Goal: Task Accomplishment & Management: Manage account settings

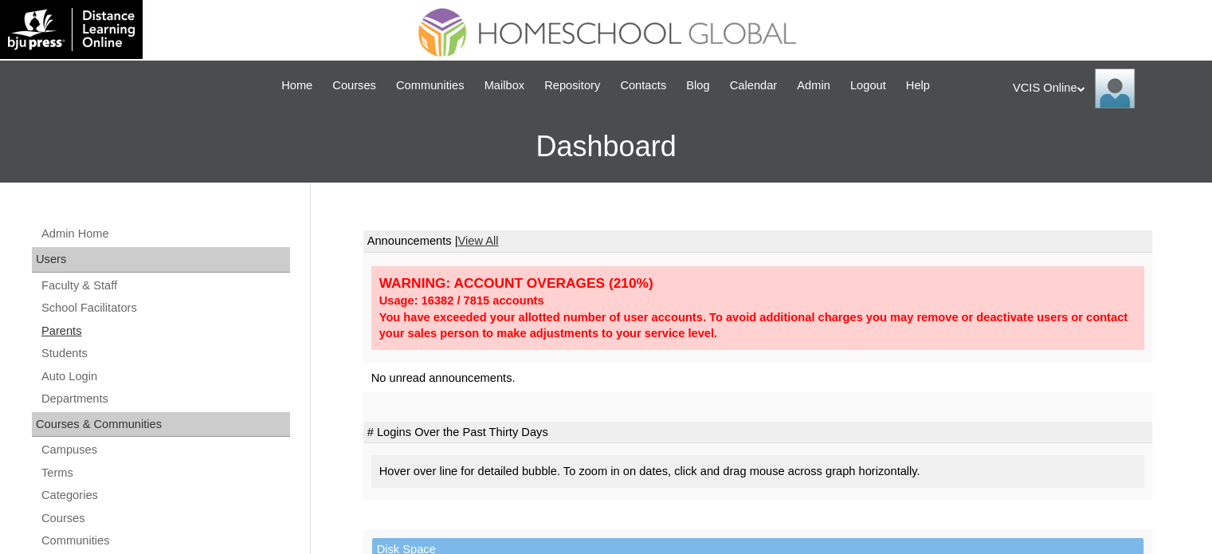
click at [54, 332] on link "Parents" at bounding box center [165, 331] width 250 height 20
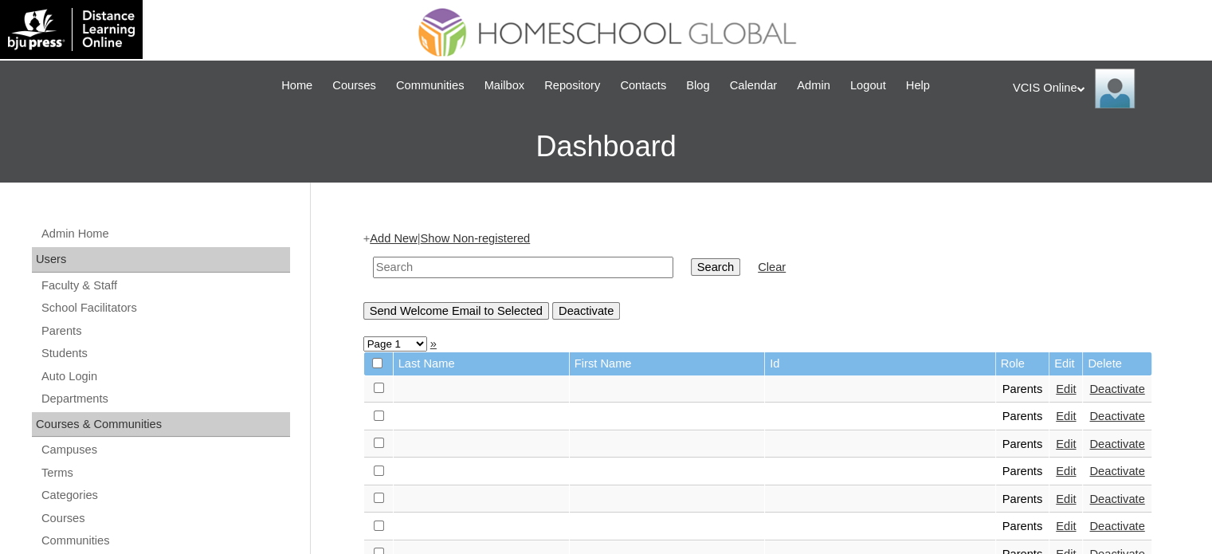
drag, startPoint x: 478, startPoint y: 270, endPoint x: 526, endPoint y: 269, distance: 47.8
click at [478, 270] on input "text" at bounding box center [523, 268] width 300 height 22
paste input "VCIS001-7A-PA2025"
type input "VCIS001-7A-PA2025"
click at [691, 259] on input "Search" at bounding box center [715, 267] width 49 height 18
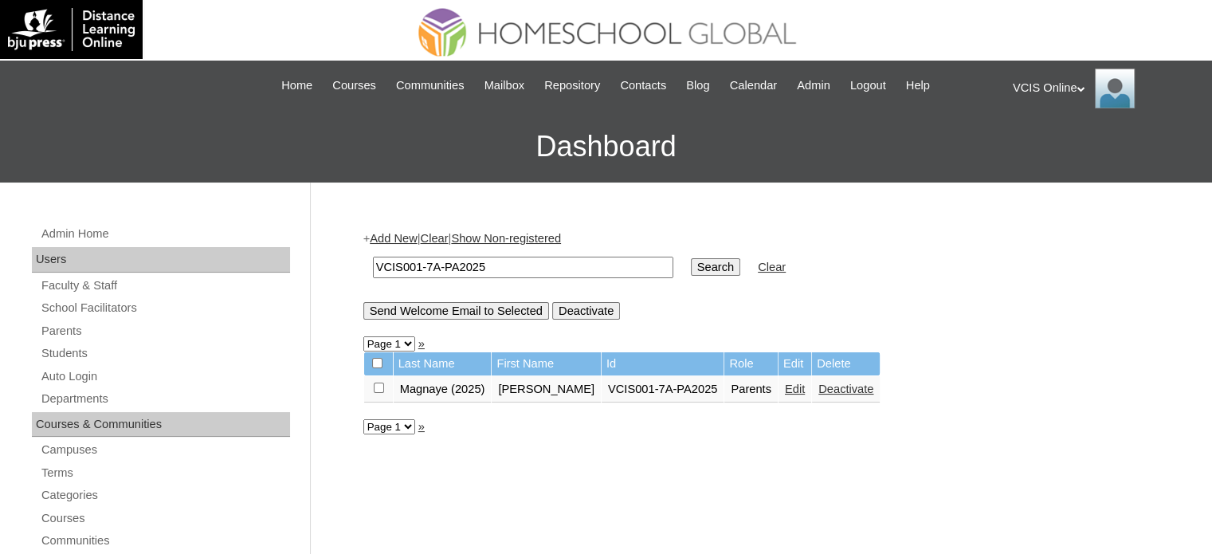
click at [785, 387] on link "Edit" at bounding box center [795, 388] width 20 height 13
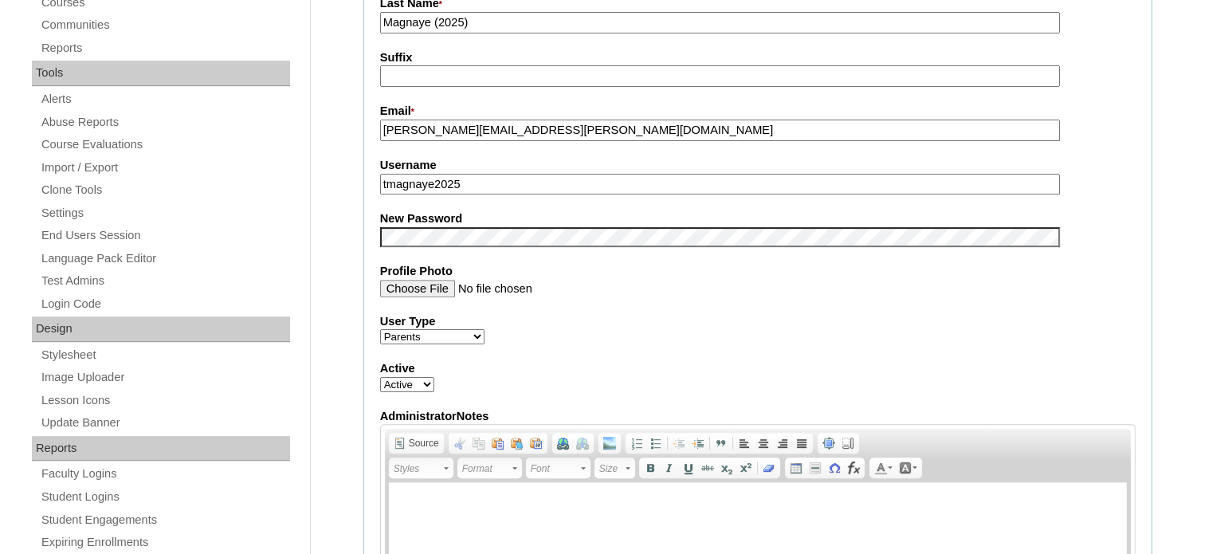
scroll to position [478, 0]
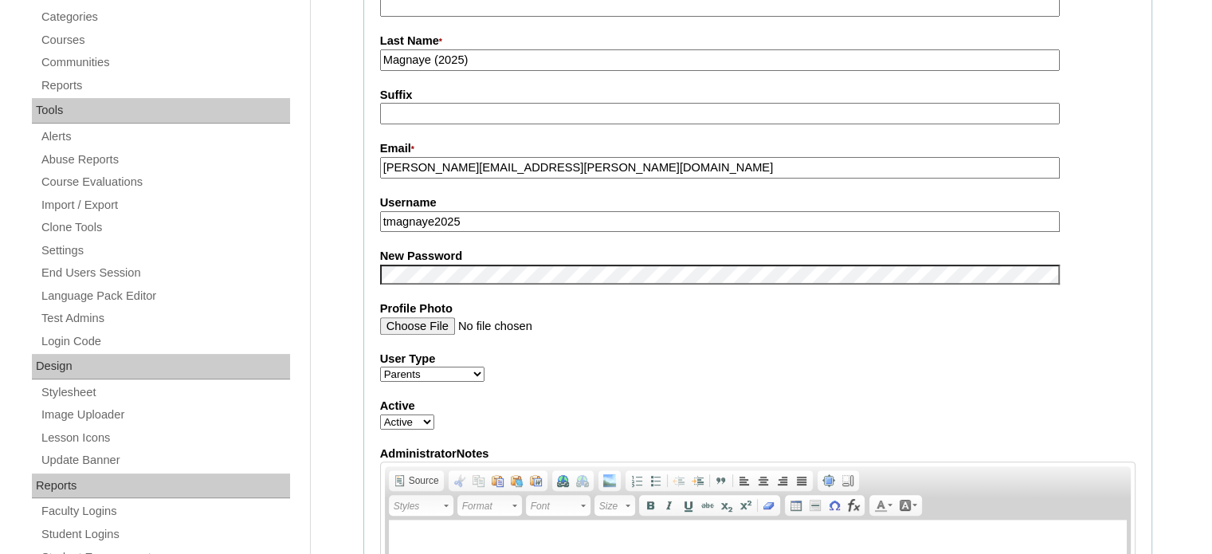
click at [519, 206] on label "Username" at bounding box center [757, 202] width 755 height 17
click at [519, 211] on input "tmagnaye2025" at bounding box center [720, 222] width 680 height 22
click at [499, 225] on input "tmagnaye2025" at bounding box center [720, 222] width 680 height 22
click at [809, 334] on fieldset "Account Information User Id * VCIS001-7A-PA2025 Title First Name * Teresa Middl…" at bounding box center [757, 261] width 789 height 953
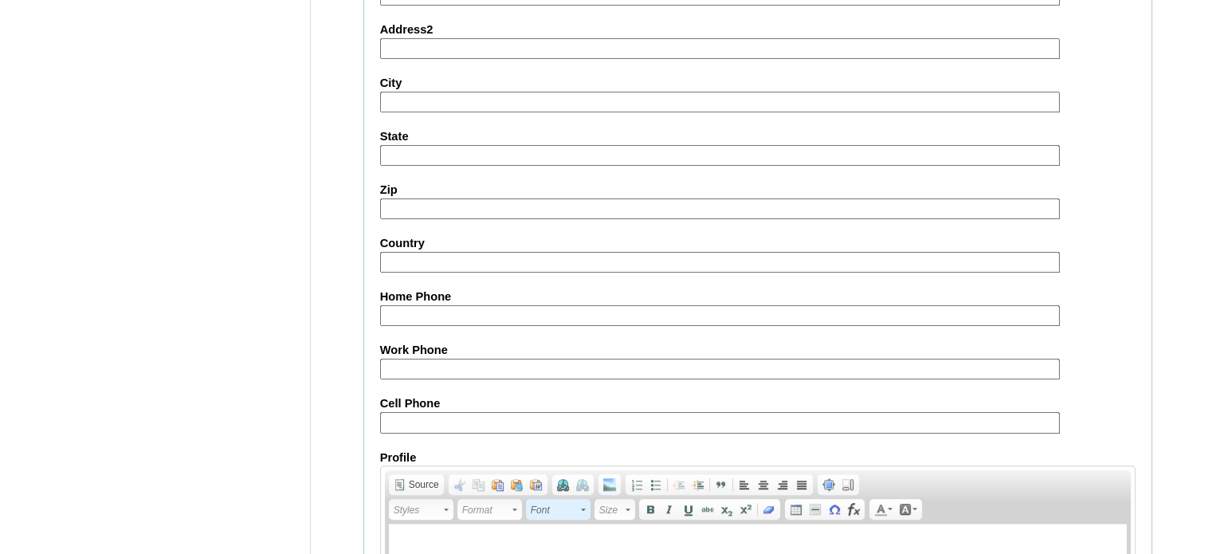
scroll to position [1524, 0]
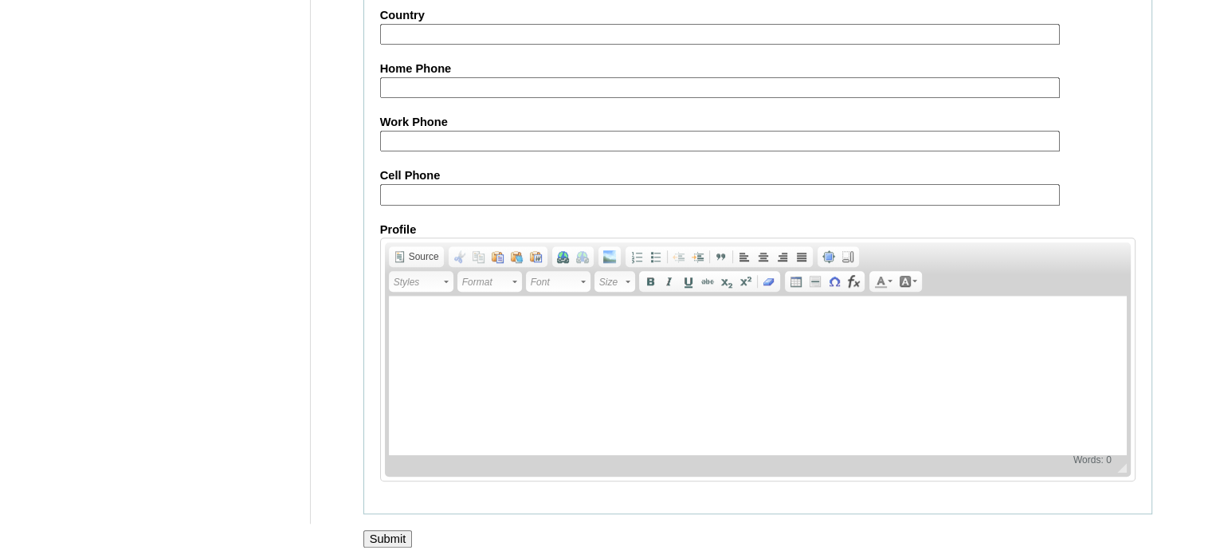
click at [388, 530] on input "Submit" at bounding box center [387, 539] width 49 height 18
